Goal: Find specific page/section: Find specific page/section

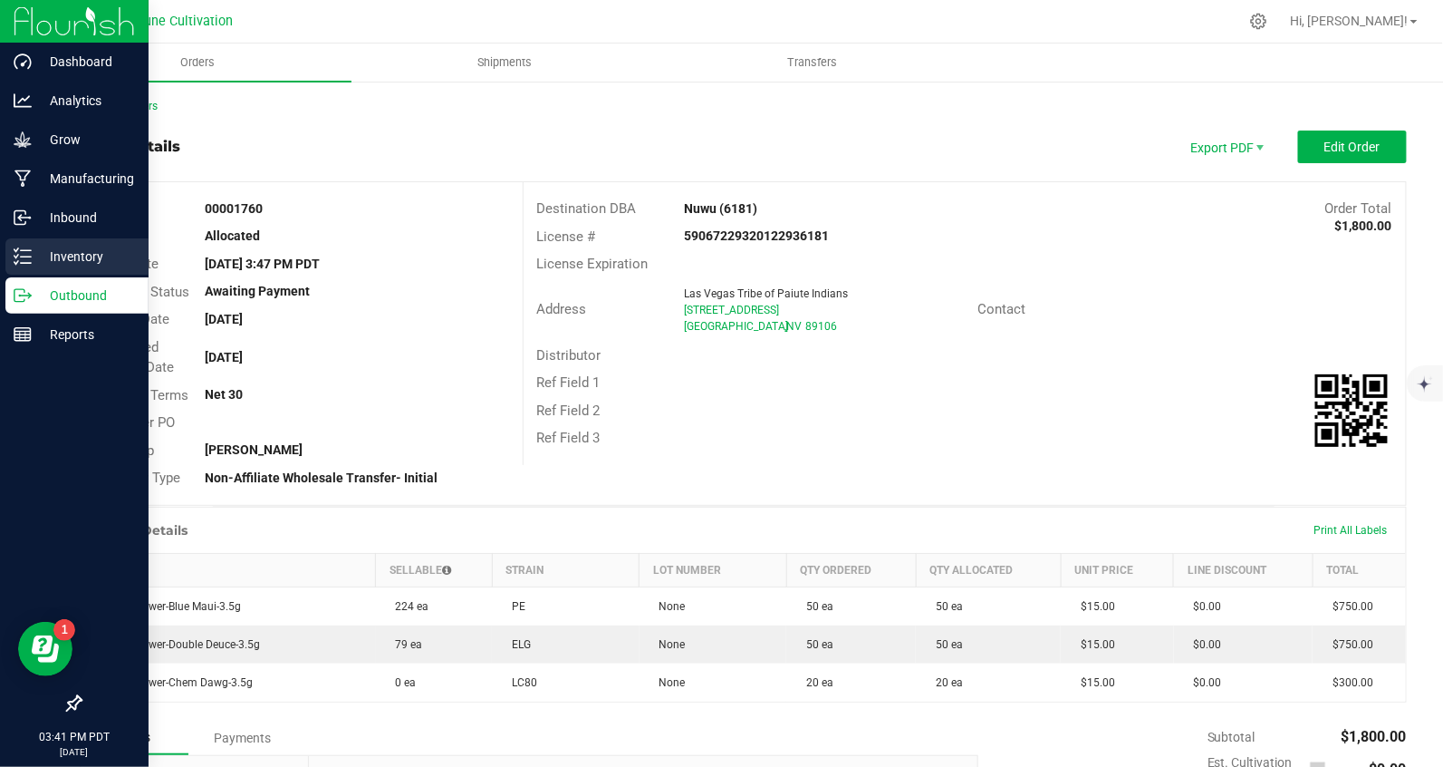
click at [29, 258] on icon at bounding box center [23, 256] width 18 height 18
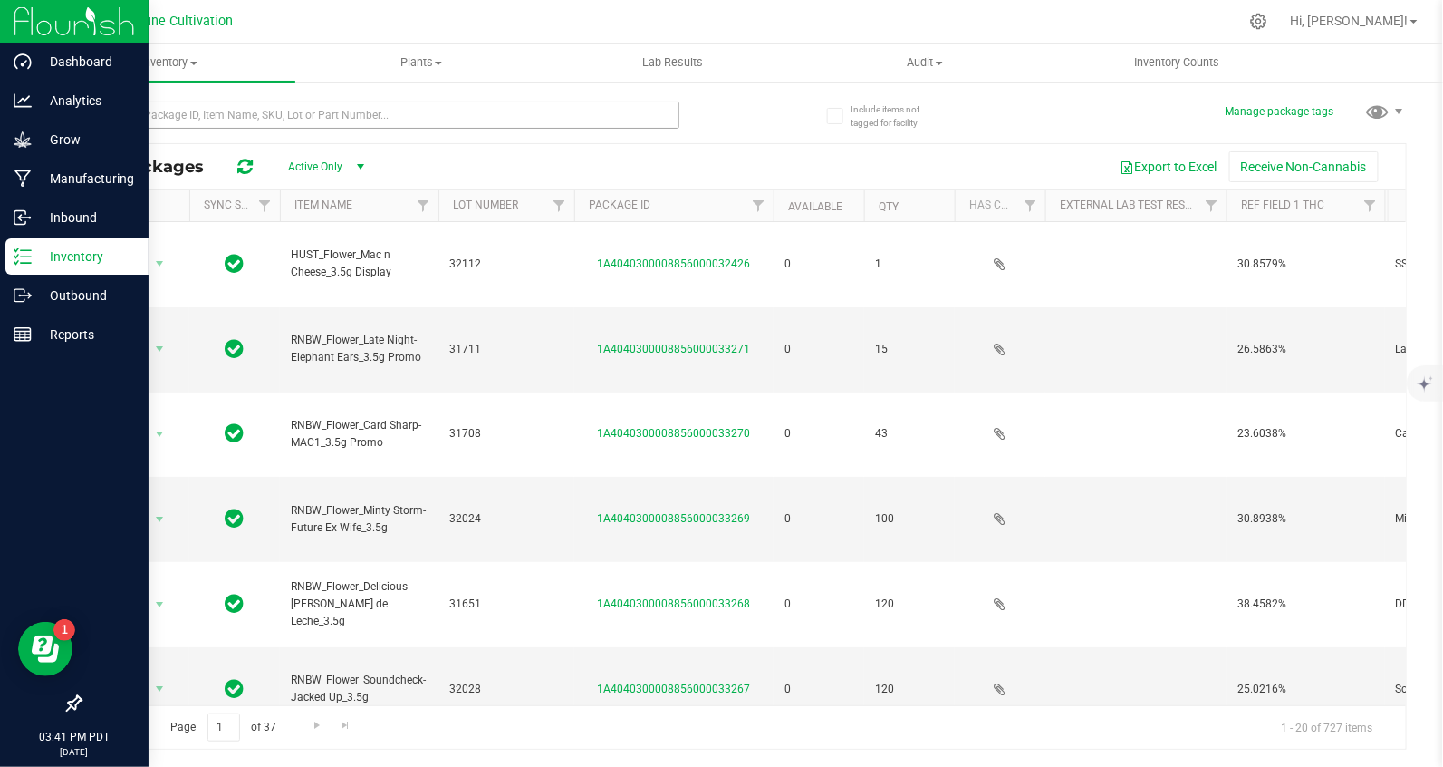
drag, startPoint x: 754, startPoint y: 111, endPoint x: 664, endPoint y: 109, distance: 89.7
click at [755, 109] on div "All Packages Active Only Active Only Lab Samples Locked All External Internal E…" at bounding box center [743, 416] width 1327 height 665
click at [548, 117] on input "text" at bounding box center [380, 114] width 600 height 27
type input "vlas"
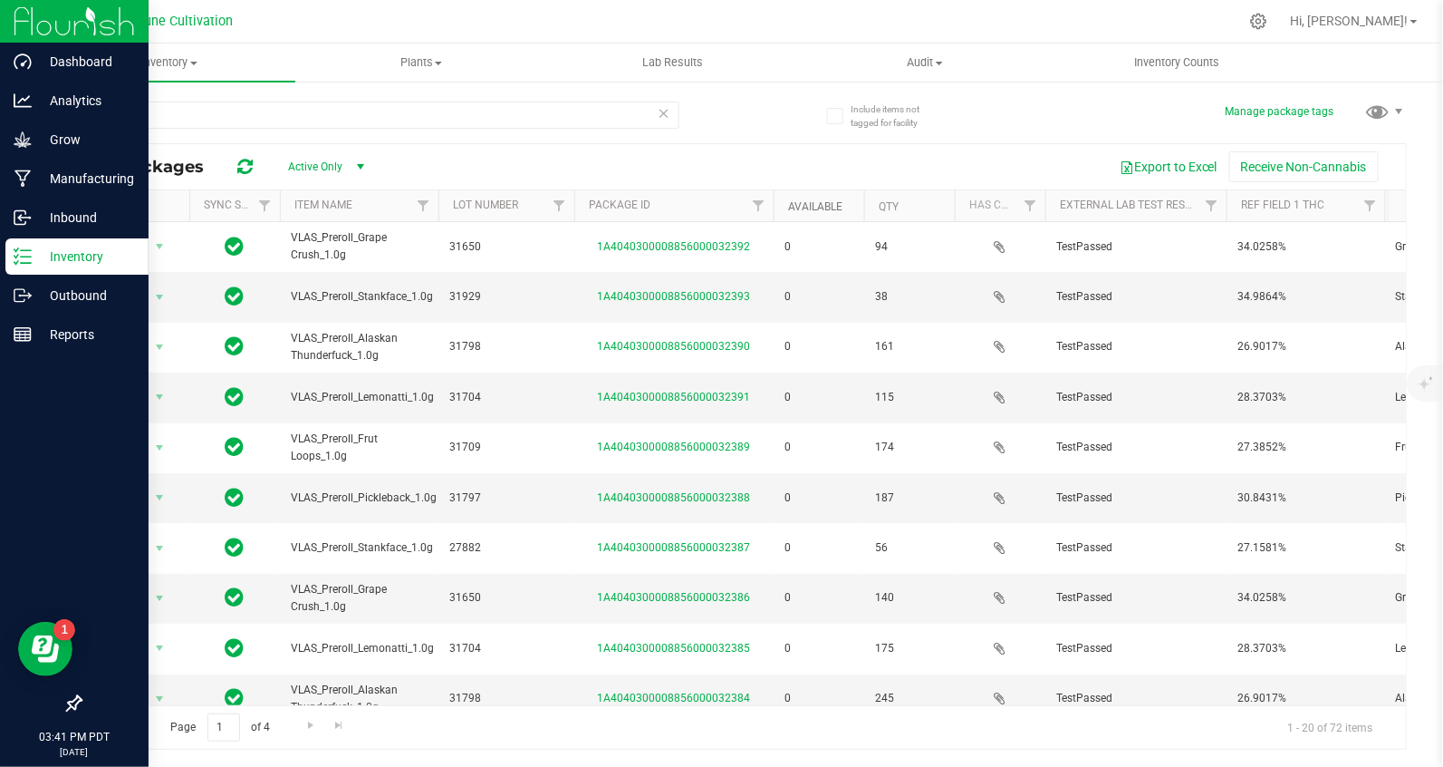
click at [818, 209] on link "Available" at bounding box center [815, 206] width 54 height 13
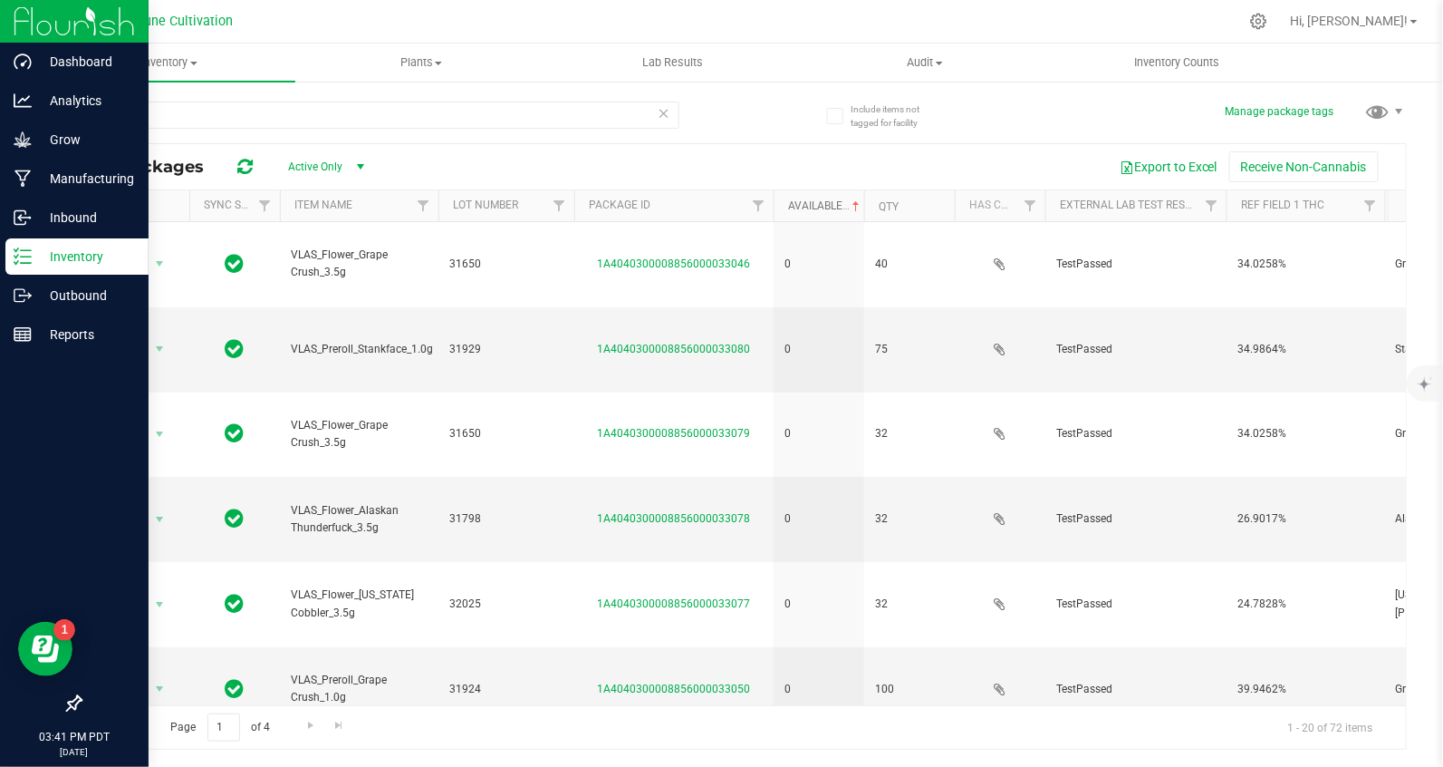
click at [802, 204] on link "Available" at bounding box center [825, 205] width 75 height 13
